Goal: Task Accomplishment & Management: Manage account settings

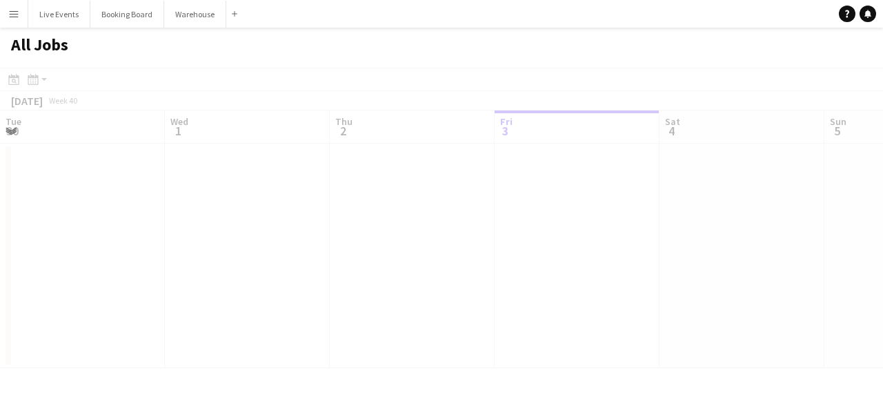
scroll to position [0, 330]
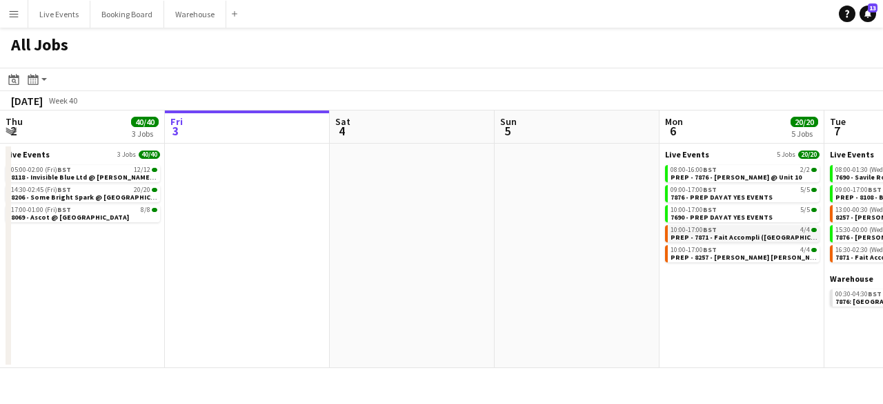
click at [755, 235] on span "PREP - 7871 - Fait Accompli ([GEOGRAPHIC_DATA]) Ltd @ YES Events" at bounding box center [783, 237] width 224 height 9
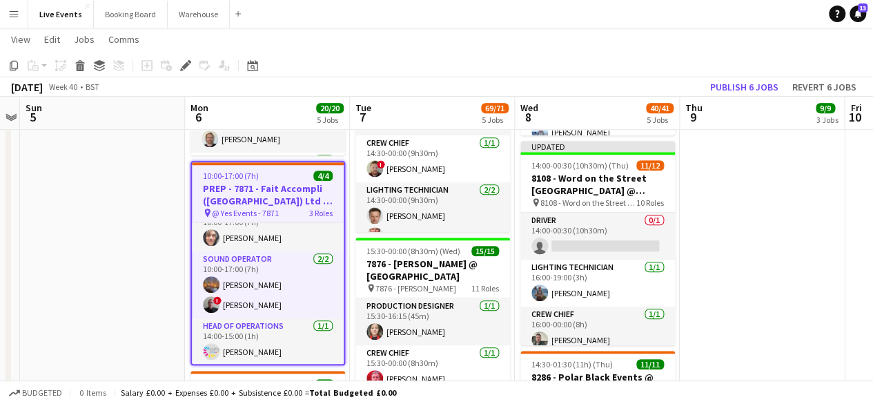
scroll to position [19, 0]
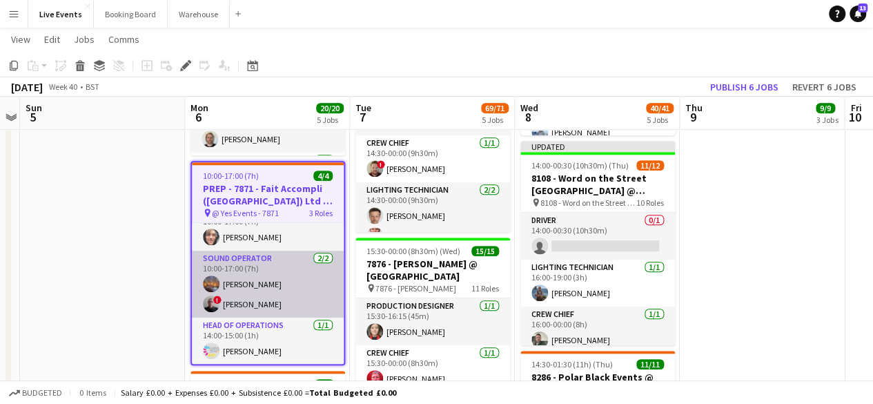
click at [222, 296] on app-card-role "Sound Operator [DATE] 10:00-17:00 (7h) [PERSON_NAME] ! [PERSON_NAME]" at bounding box center [268, 283] width 152 height 67
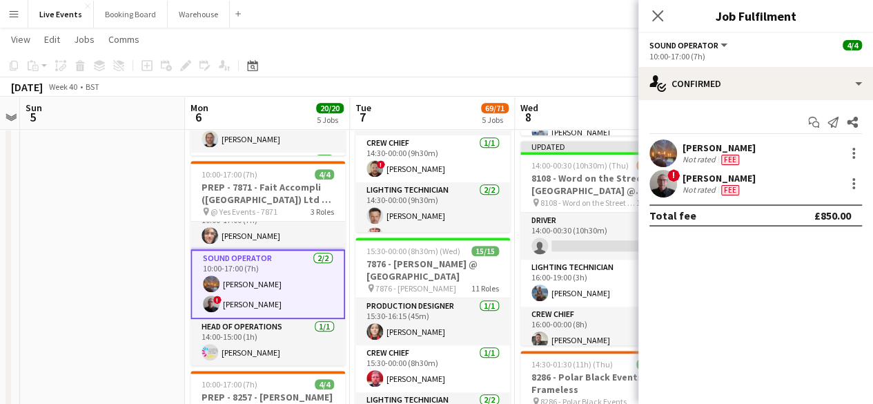
click at [685, 175] on div "[PERSON_NAME]" at bounding box center [718, 178] width 73 height 12
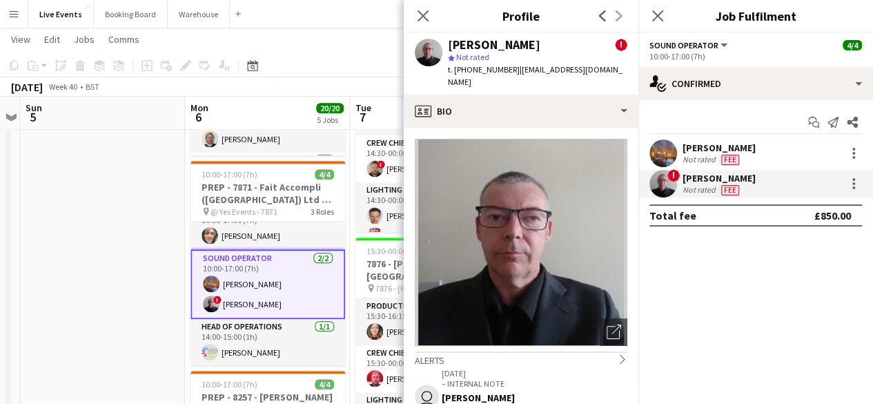
click at [615, 49] on span "!" at bounding box center [621, 45] width 12 height 12
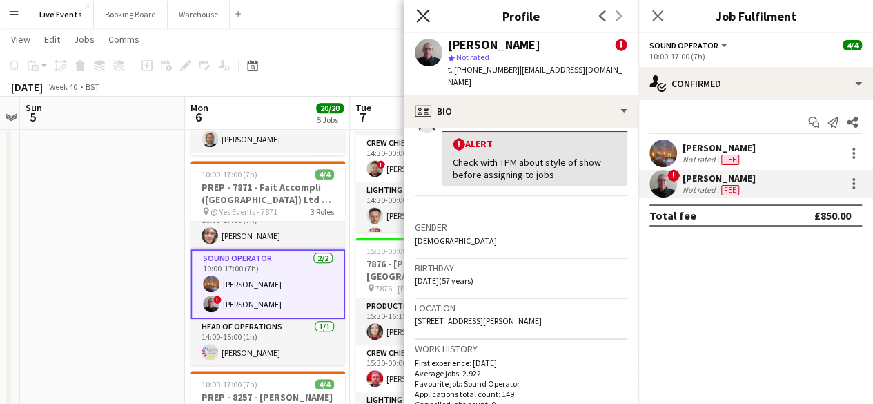
click at [424, 14] on icon at bounding box center [422, 15] width 13 height 13
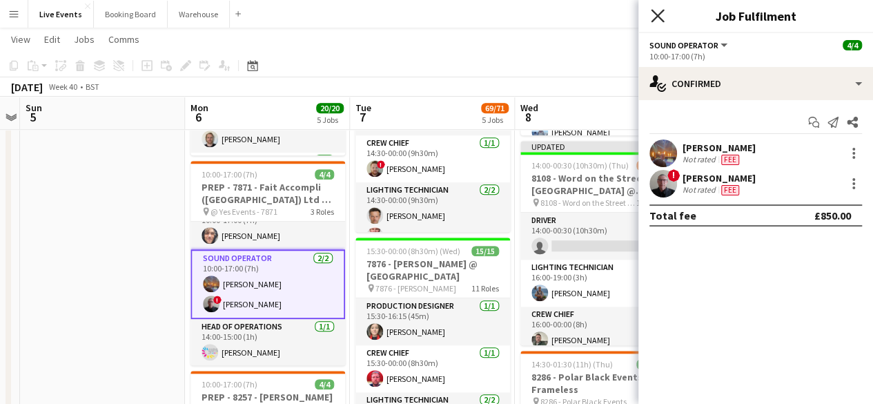
click at [661, 13] on icon at bounding box center [657, 15] width 13 height 13
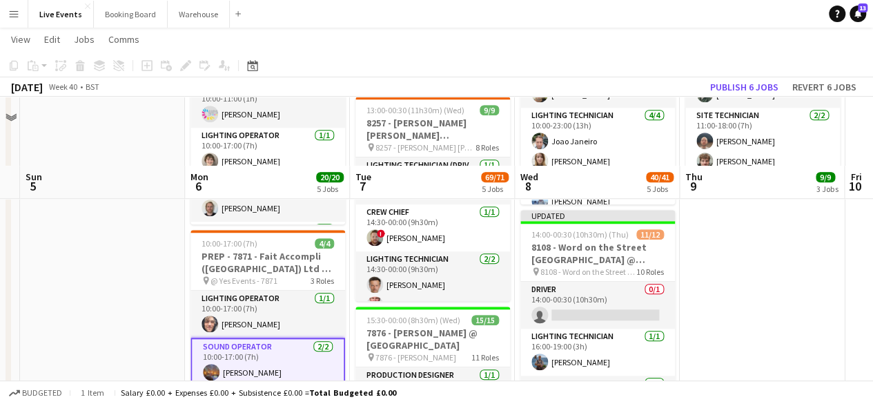
scroll to position [621, 0]
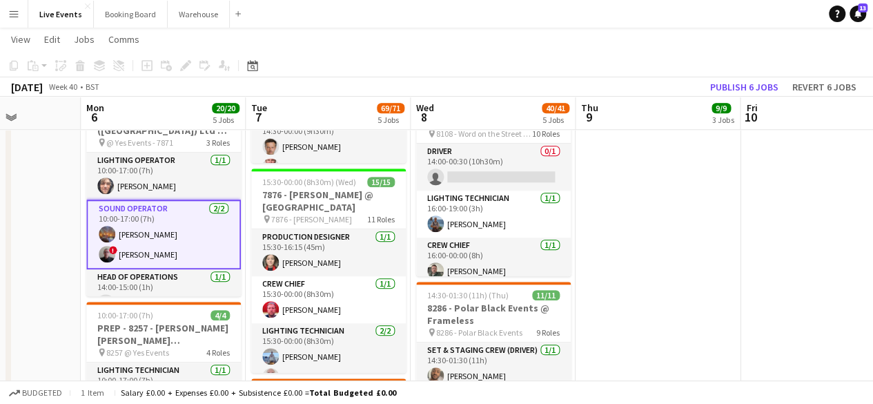
drag, startPoint x: 705, startPoint y: 195, endPoint x: 599, endPoint y: 186, distance: 106.0
click at [599, 186] on app-calendar-viewport "Thu 2 40/40 3 Jobs Fri 3 Sat 4 Sun 5 Mon 6 20/20 5 Jobs Tue 7 69/71 5 Jobs Wed …" at bounding box center [436, 216] width 873 height 1567
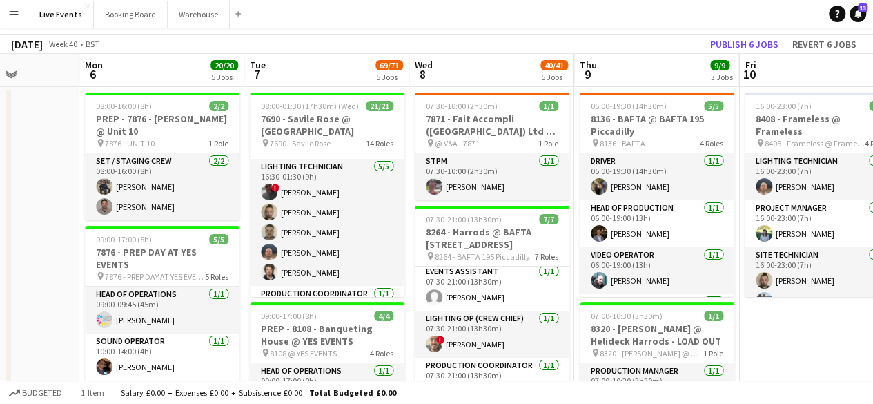
scroll to position [0, 0]
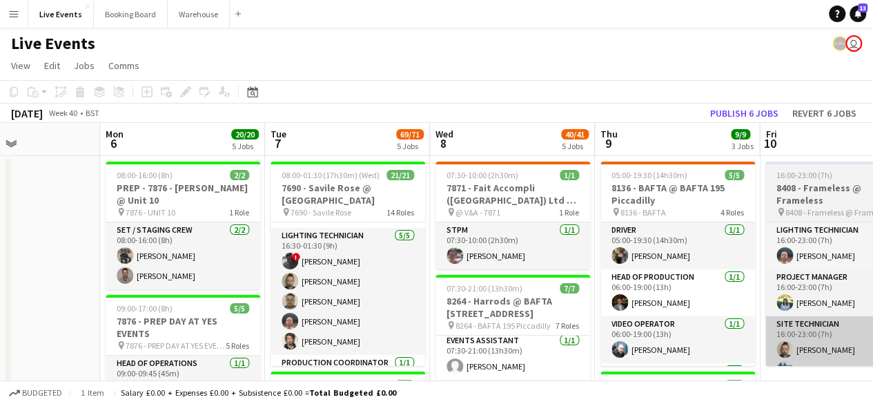
drag, startPoint x: 745, startPoint y: 375, endPoint x: 798, endPoint y: 341, distance: 62.8
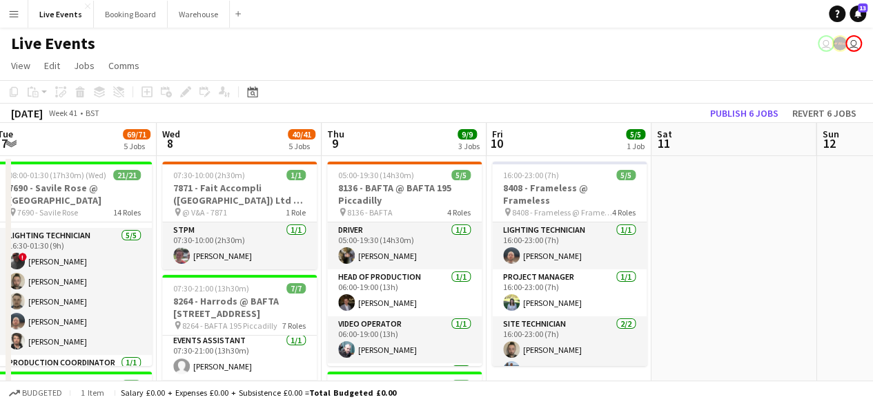
drag, startPoint x: 645, startPoint y: 219, endPoint x: 349, endPoint y: 173, distance: 298.8
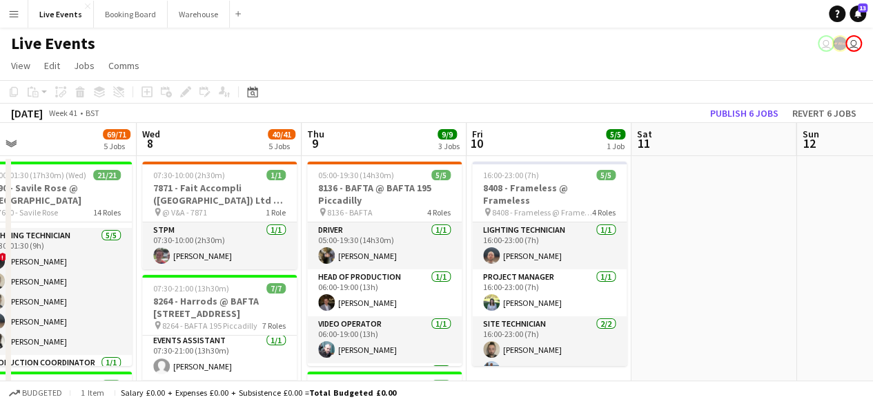
drag, startPoint x: 500, startPoint y: 208, endPoint x: 141, endPoint y: 118, distance: 369.2
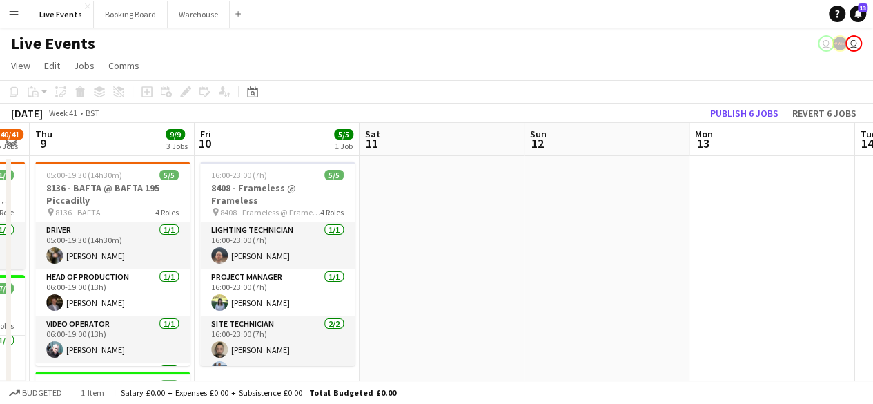
drag, startPoint x: 458, startPoint y: 187, endPoint x: 135, endPoint y: 138, distance: 326.6
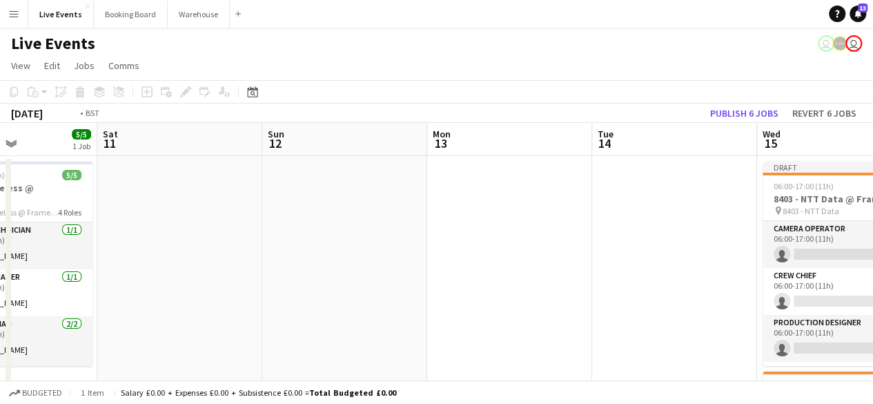
drag, startPoint x: 526, startPoint y: 210, endPoint x: 193, endPoint y: 159, distance: 337.3
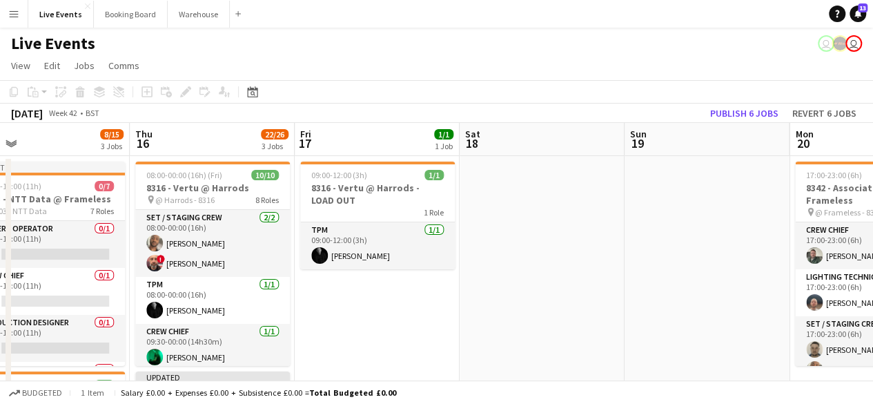
drag, startPoint x: 455, startPoint y: 206, endPoint x: 168, endPoint y: 128, distance: 297.6
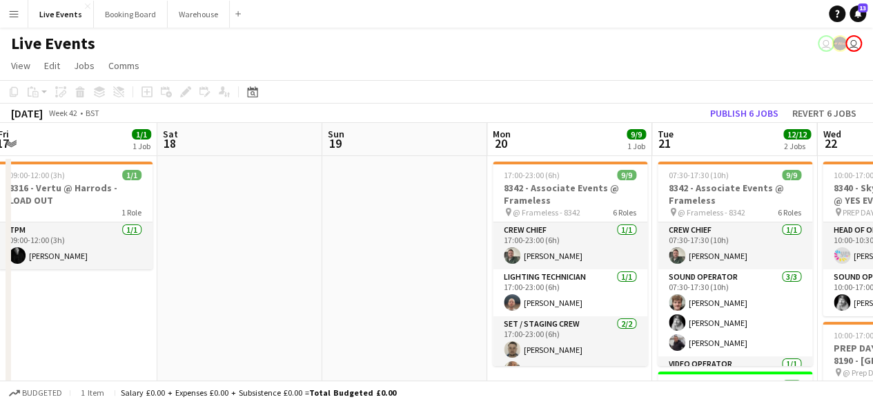
drag, startPoint x: 392, startPoint y: 185, endPoint x: 157, endPoint y: 142, distance: 238.5
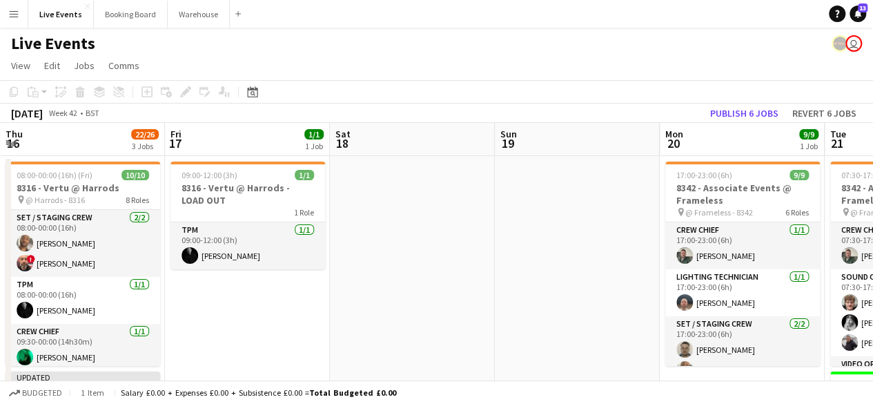
drag, startPoint x: 375, startPoint y: 166, endPoint x: 132, endPoint y: 100, distance: 251.8
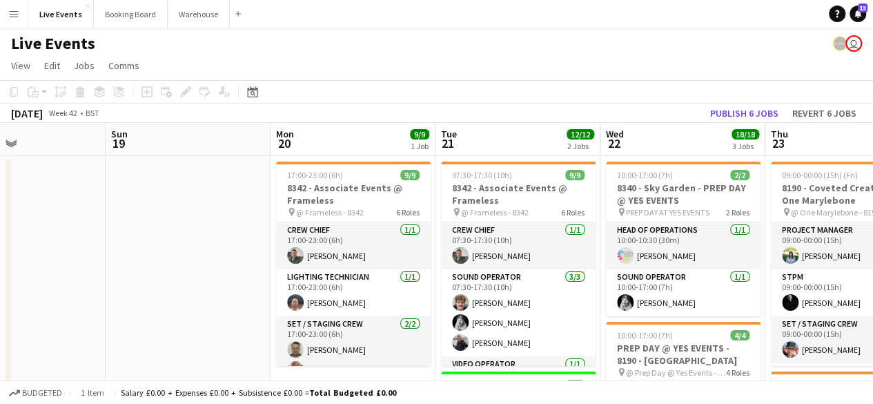
scroll to position [0, 473]
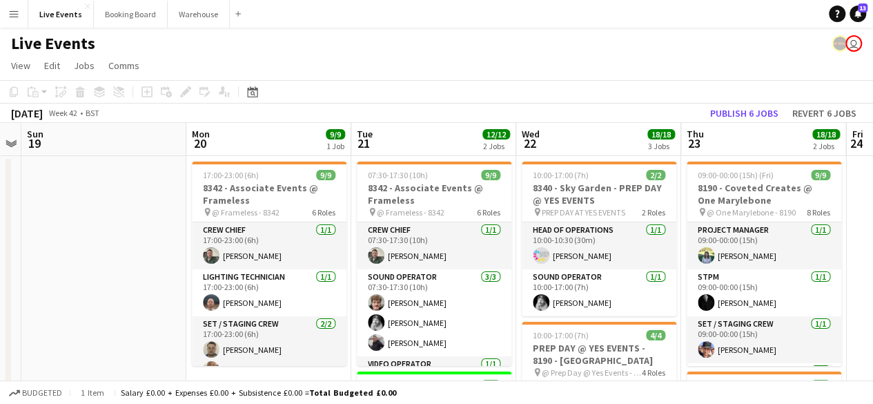
drag, startPoint x: 348, startPoint y: 143, endPoint x: 95, endPoint y: 107, distance: 255.1
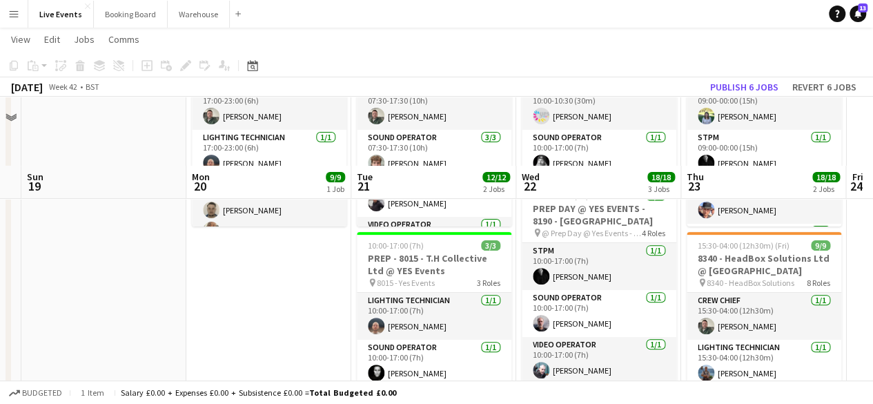
scroll to position [207, 0]
